Goal: Task Accomplishment & Management: Manage account settings

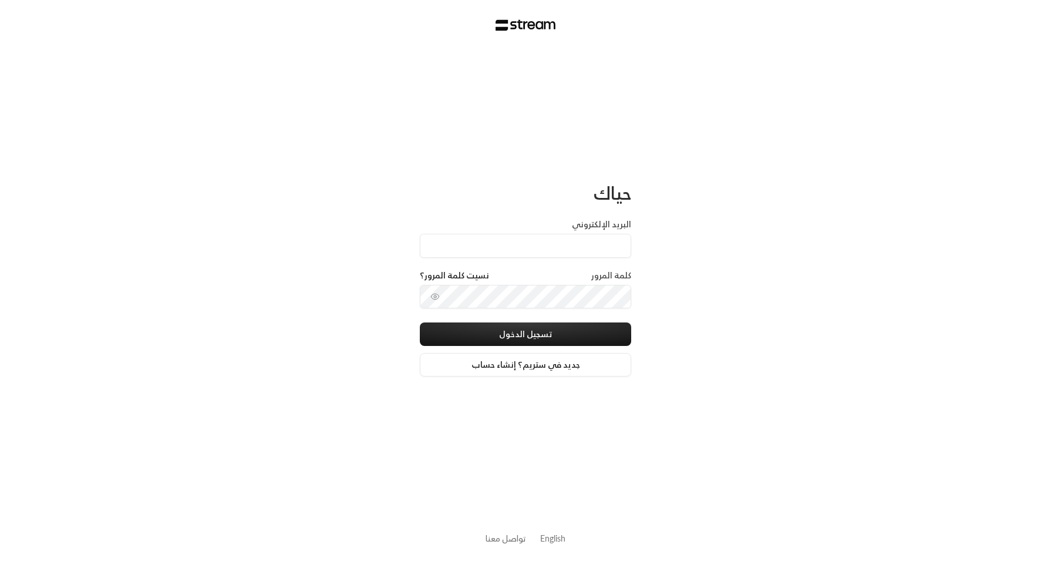
type input "[EMAIL_ADDRESS][DOMAIN_NAME]"
click at [617, 342] on button "تسجيل الدخول" at bounding box center [525, 333] width 211 height 23
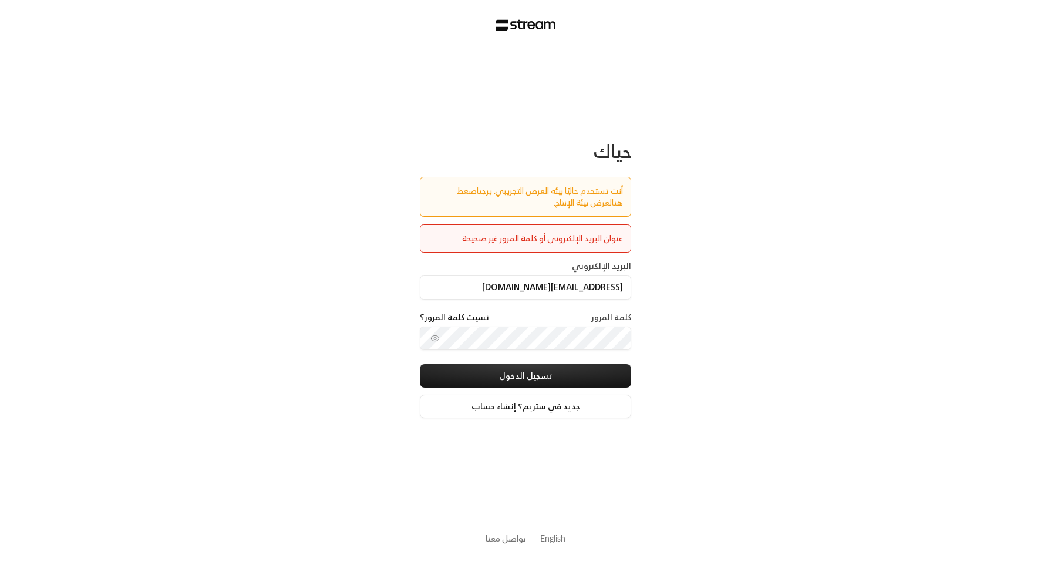
click at [457, 188] on link "اضغط هنا" at bounding box center [540, 196] width 166 height 26
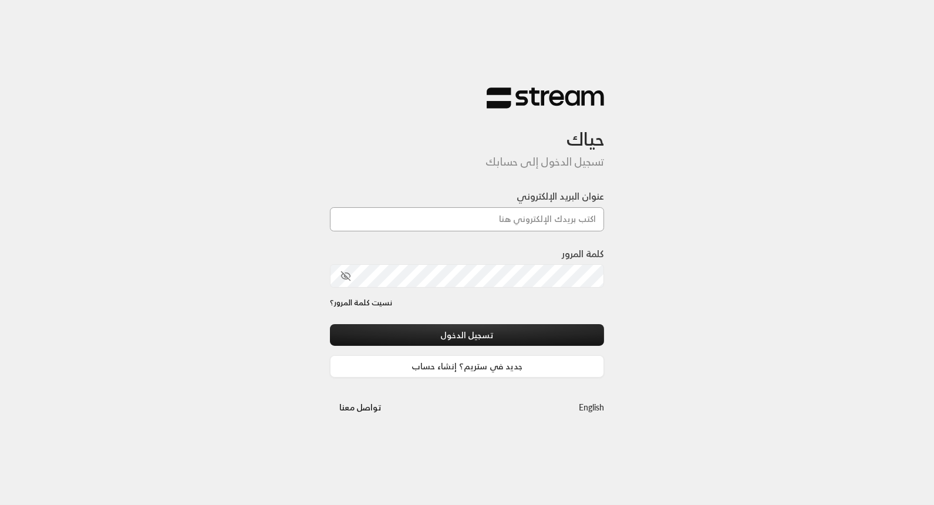
click at [434, 224] on input "عنوان البريد الإلكتروني" at bounding box center [467, 219] width 275 height 24
type input "[EMAIL_ADDRESS][DOMAIN_NAME]"
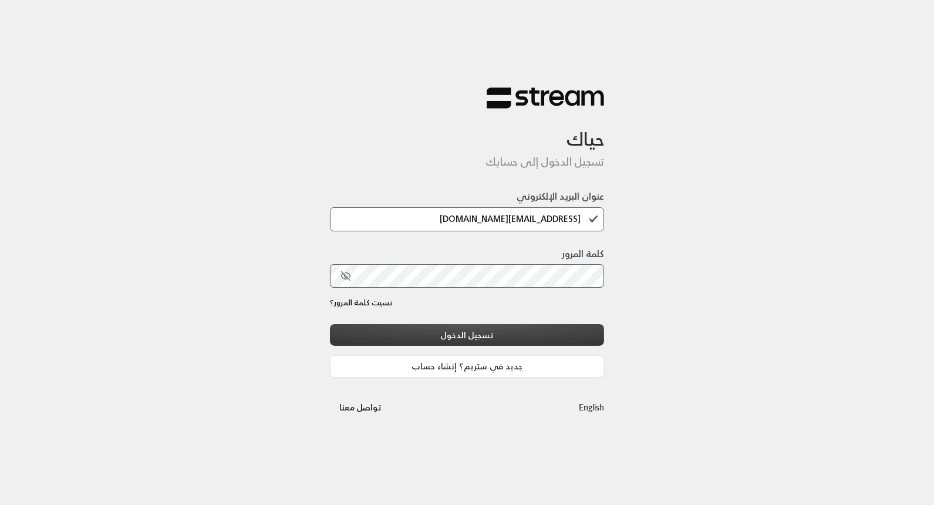
click at [586, 330] on button "تسجيل الدخول" at bounding box center [467, 335] width 275 height 22
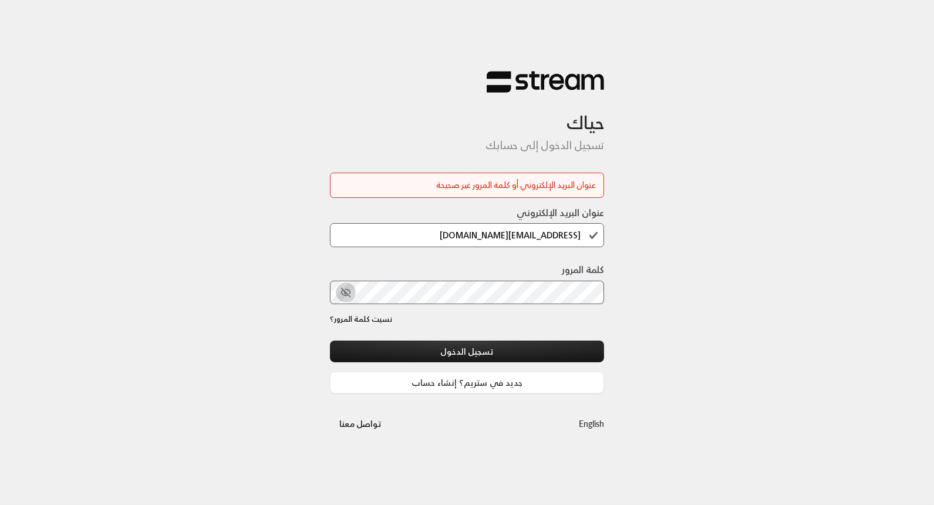
click at [346, 292] on icon "toggle password visibility" at bounding box center [345, 292] width 9 height 9
click at [464, 306] on div "كلمة المرور" at bounding box center [467, 287] width 275 height 51
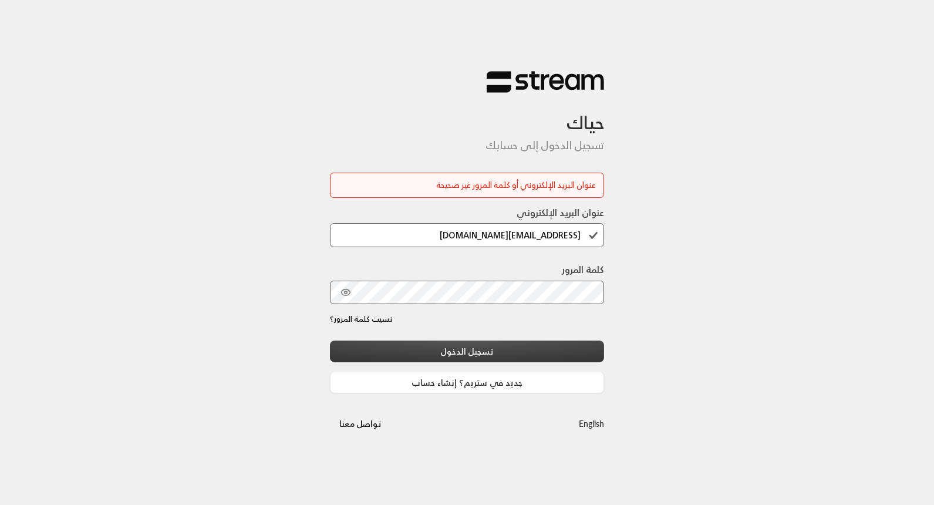
click at [597, 350] on button "تسجيل الدخول" at bounding box center [467, 351] width 275 height 22
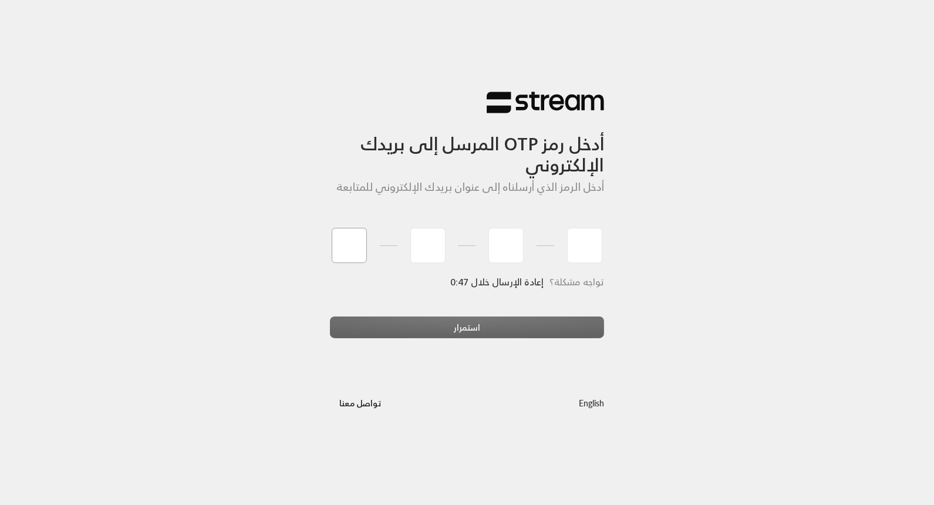
type input "6"
type input "8"
type input "6"
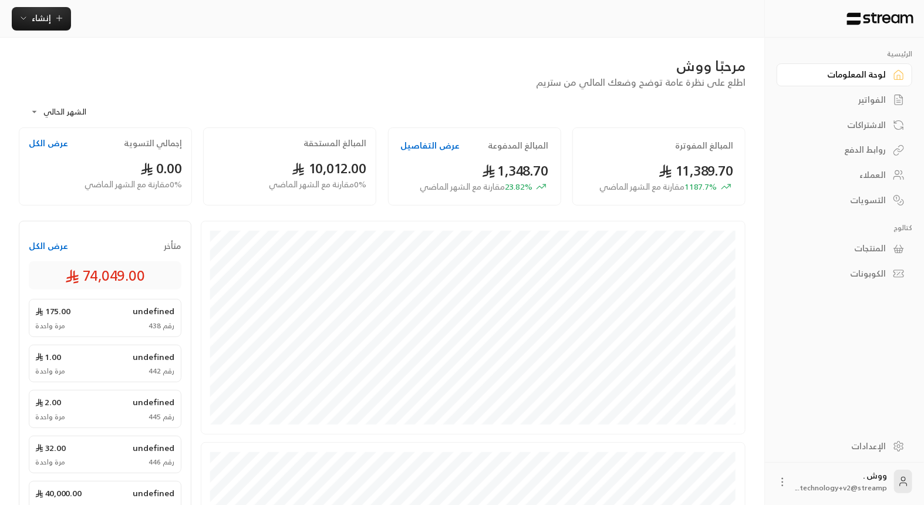
click at [855, 450] on div "الإعدادات" at bounding box center [838, 446] width 94 height 12
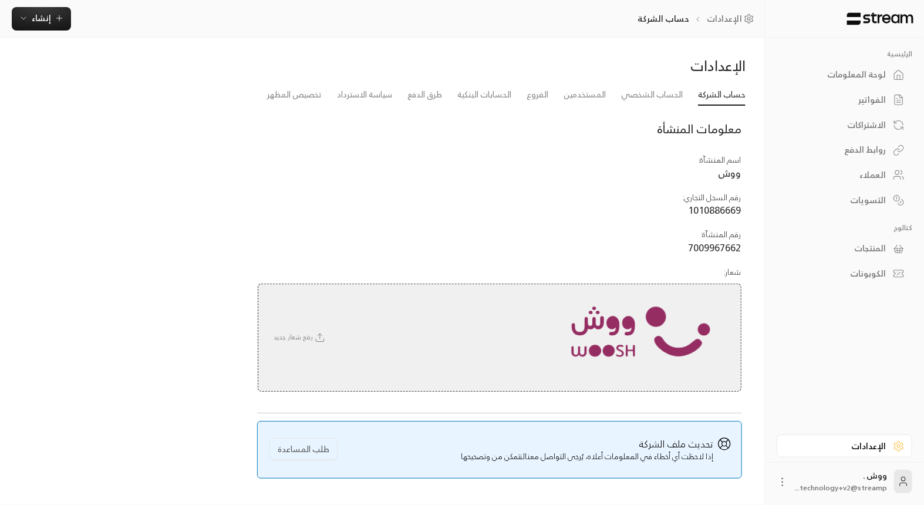
click at [714, 171] on td "اسم المنشآة : ووش" at bounding box center [499, 167] width 484 height 37
click at [721, 174] on span "ووش" at bounding box center [729, 172] width 23 height 17
click at [721, 176] on span "ووش" at bounding box center [729, 172] width 23 height 17
click at [282, 95] on link "تخصيص المظهر" at bounding box center [294, 95] width 55 height 21
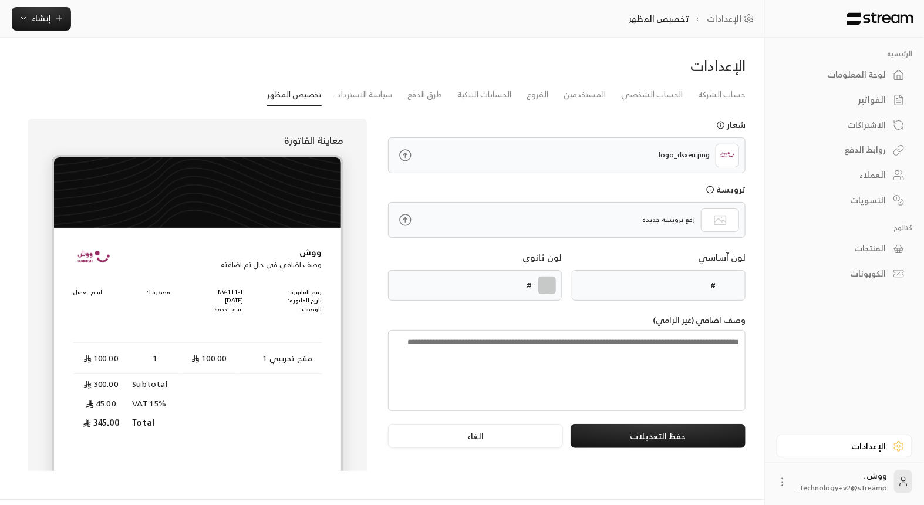
type input "******"
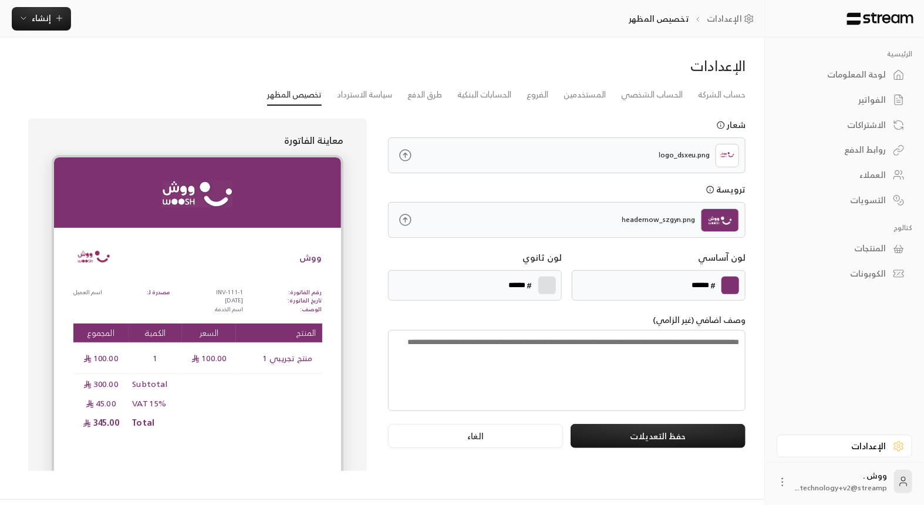
click at [282, 95] on link "تخصيص المظهر" at bounding box center [294, 95] width 55 height 21
click at [825, 70] on div "لوحة المعلومات" at bounding box center [838, 75] width 94 height 12
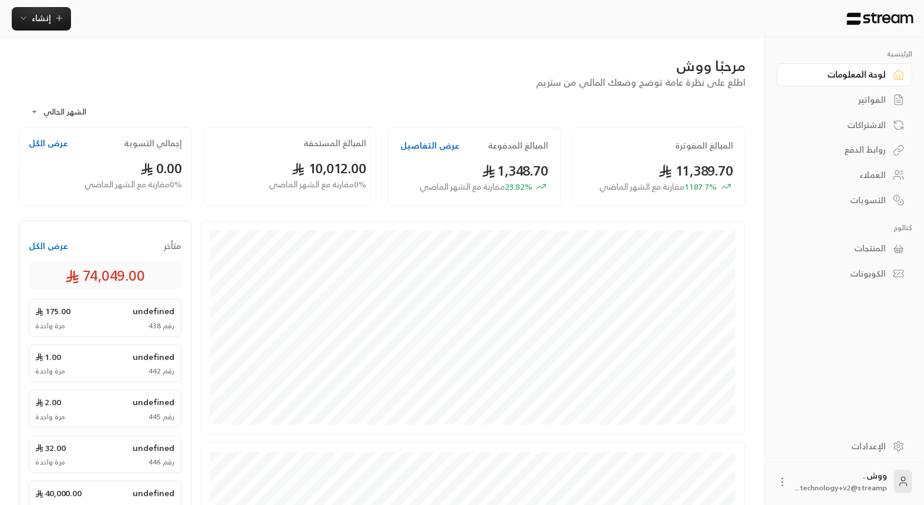
click at [879, 447] on div "الإعدادات" at bounding box center [838, 446] width 94 height 12
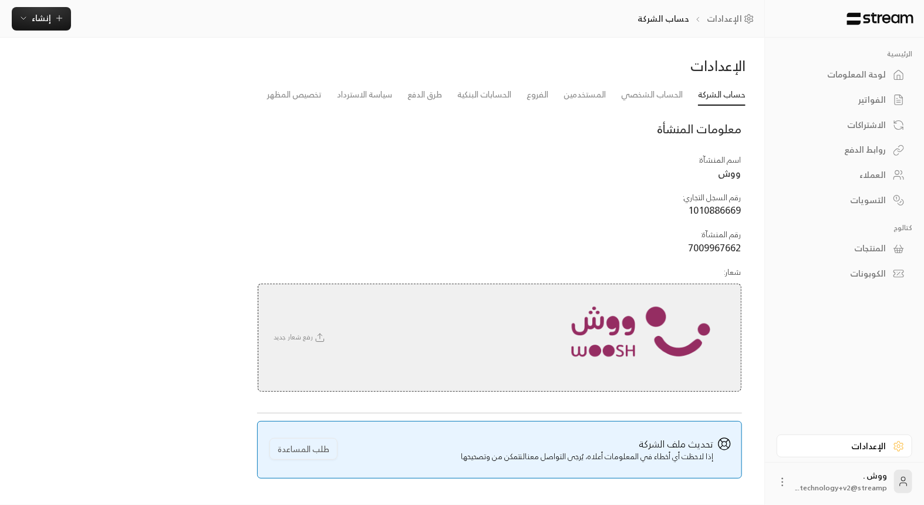
click at [843, 69] on div "لوحة المعلومات" at bounding box center [838, 75] width 94 height 12
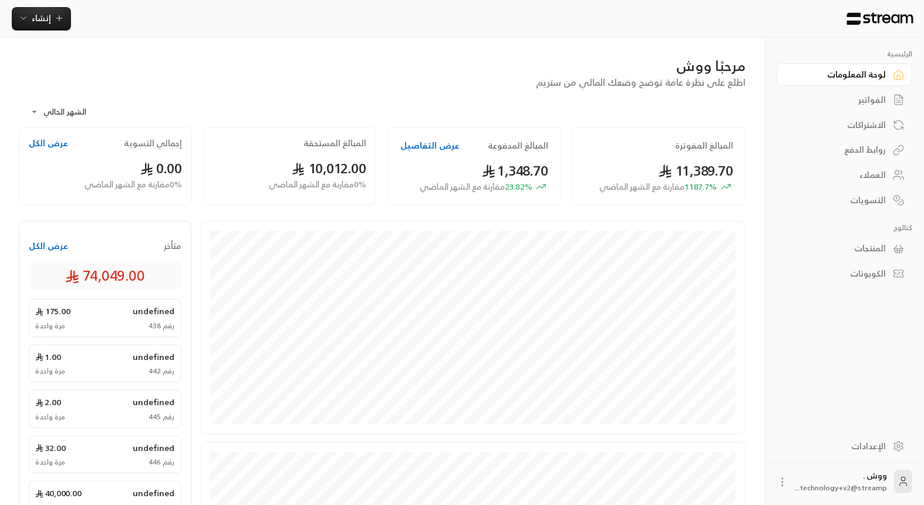
click at [860, 451] on div "الإعدادات" at bounding box center [838, 446] width 94 height 12
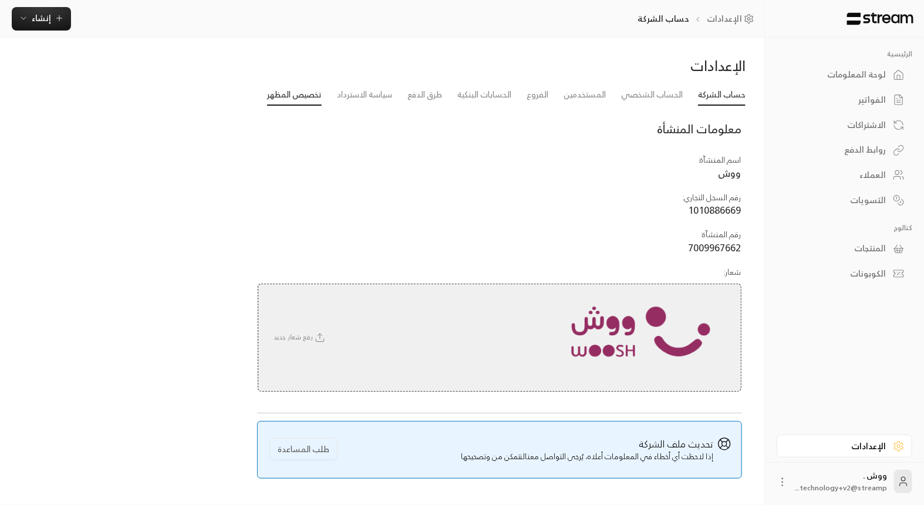
click at [281, 96] on link "تخصيص المظهر" at bounding box center [294, 95] width 55 height 21
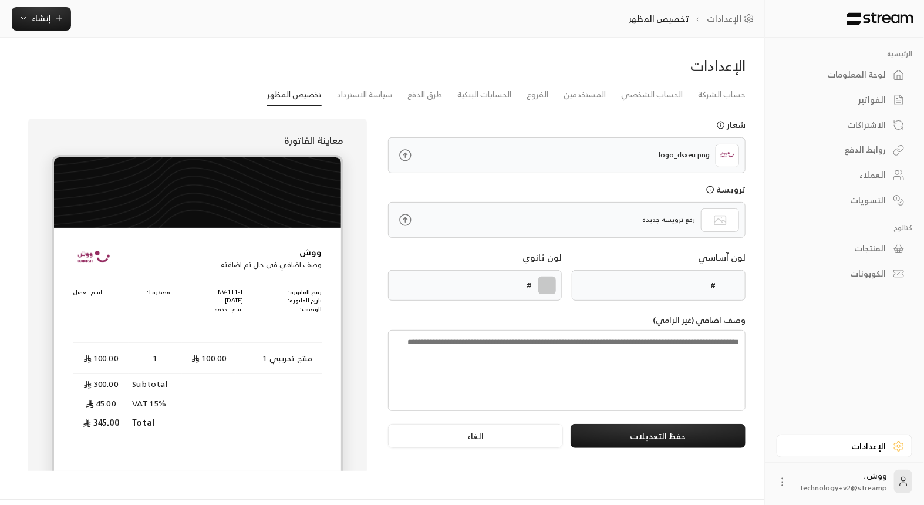
type input "******"
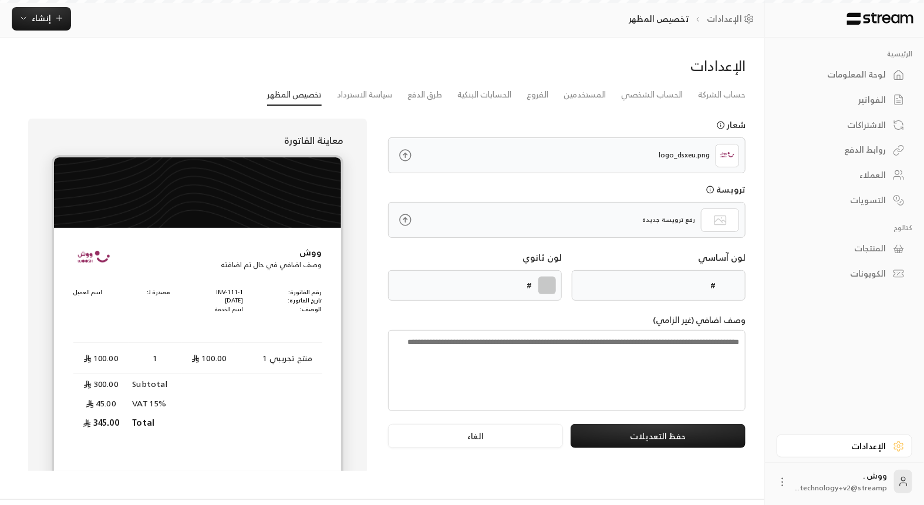
type input "******"
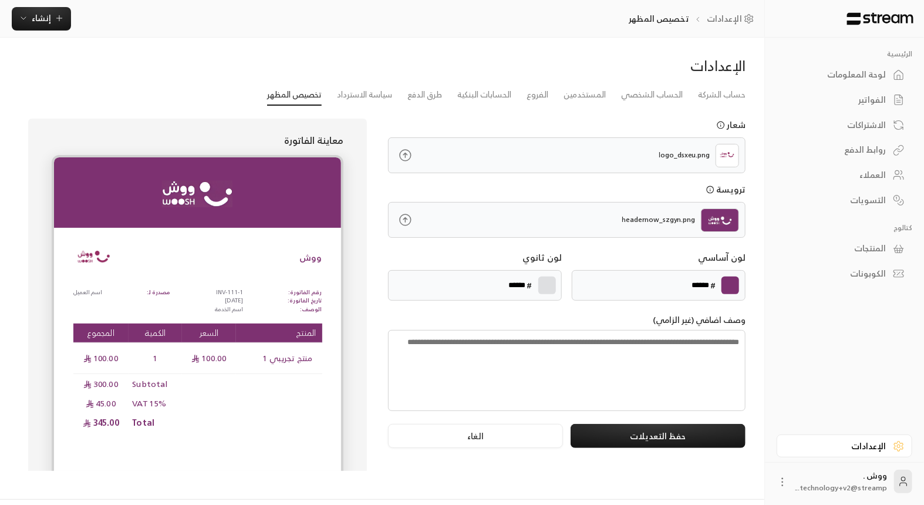
click at [860, 71] on div "لوحة المعلومات" at bounding box center [838, 75] width 94 height 12
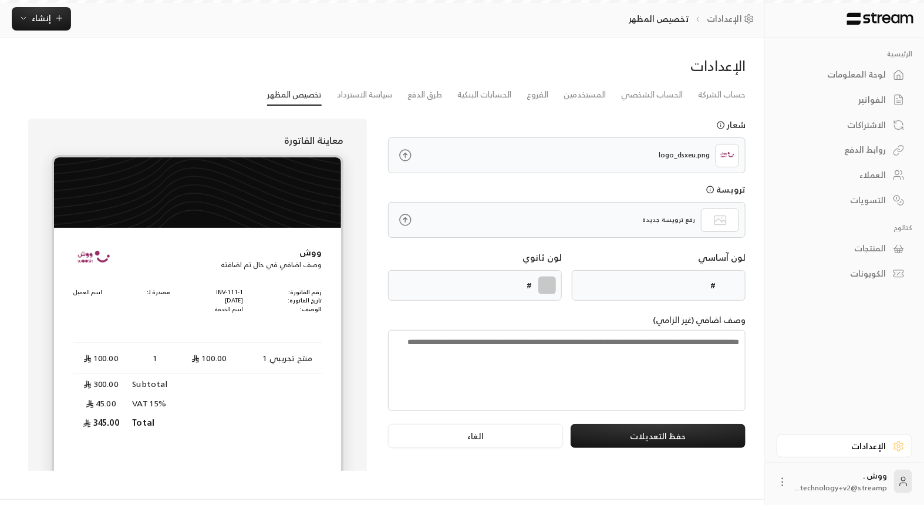
type input "******"
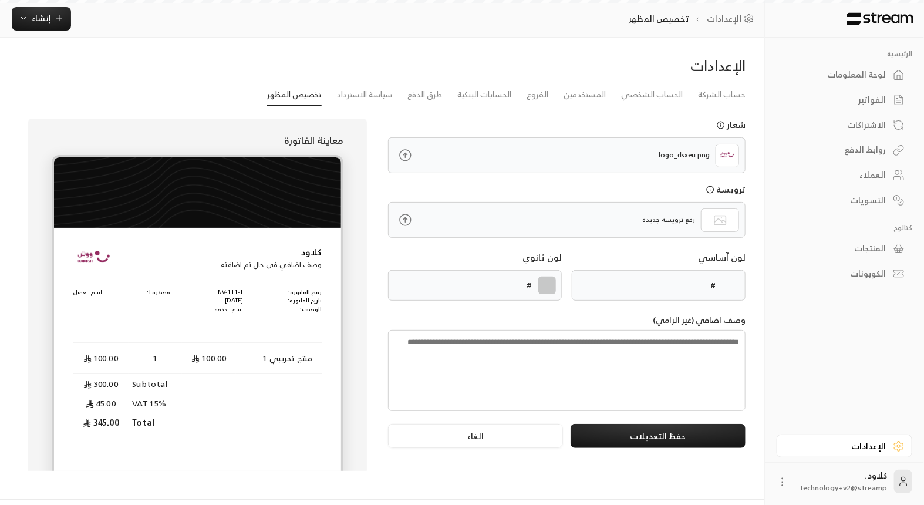
type input "******"
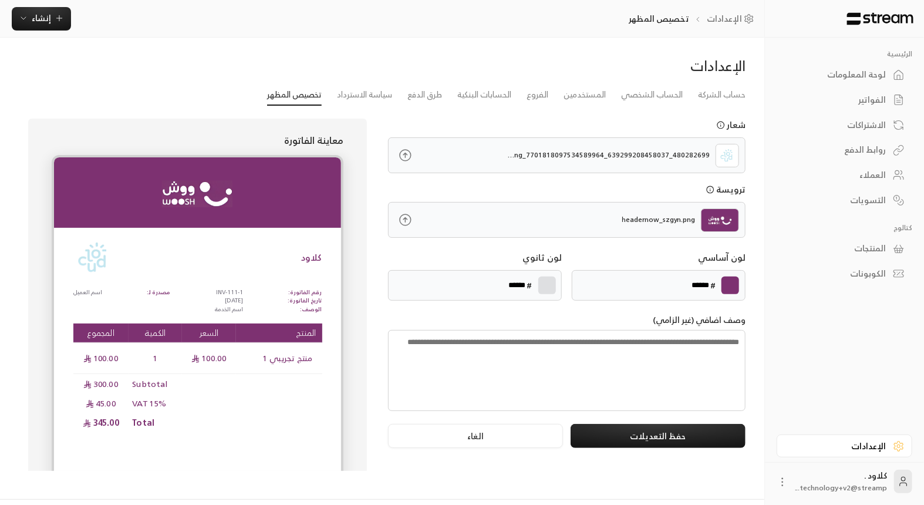
click at [858, 69] on div "لوحة المعلومات" at bounding box center [838, 75] width 94 height 12
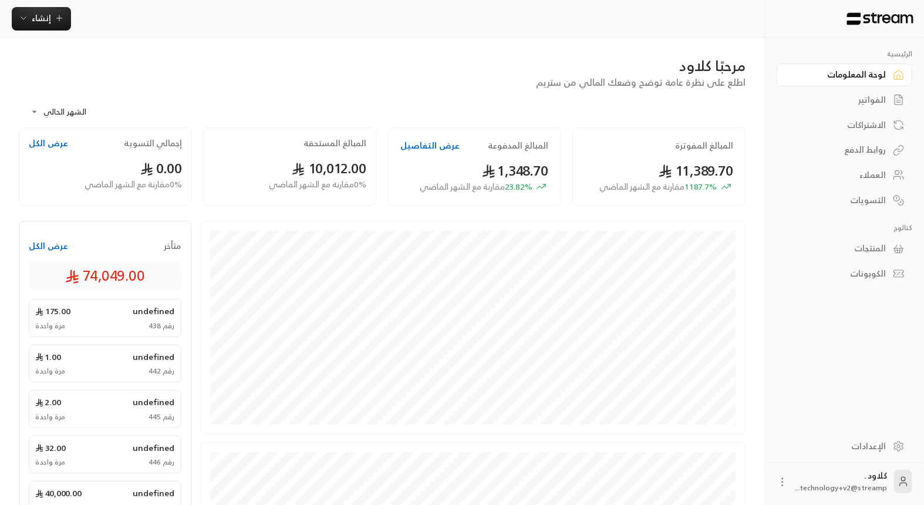
click at [854, 443] on div "الإعدادات" at bounding box center [838, 446] width 94 height 12
